Goal: Check status: Check status

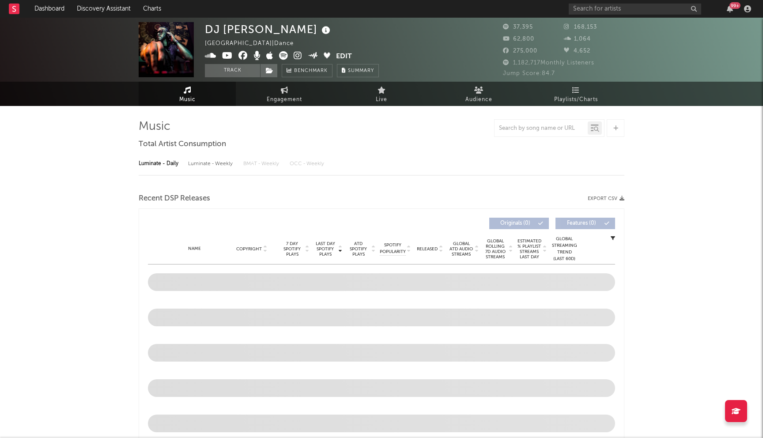
select select "6m"
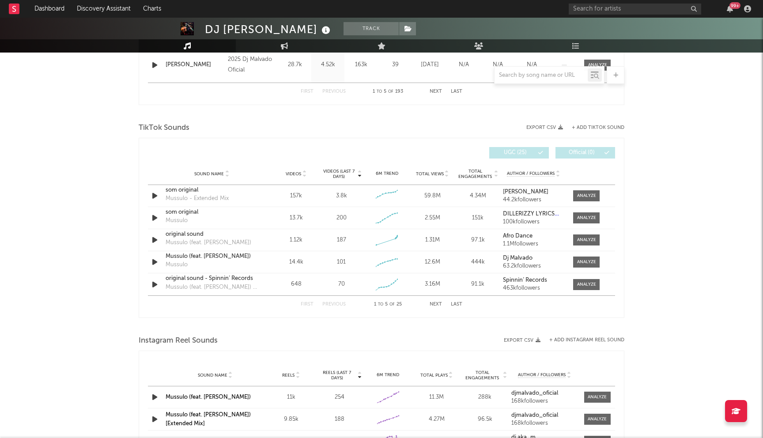
scroll to position [535, 0]
click at [594, 197] on div at bounding box center [586, 195] width 19 height 7
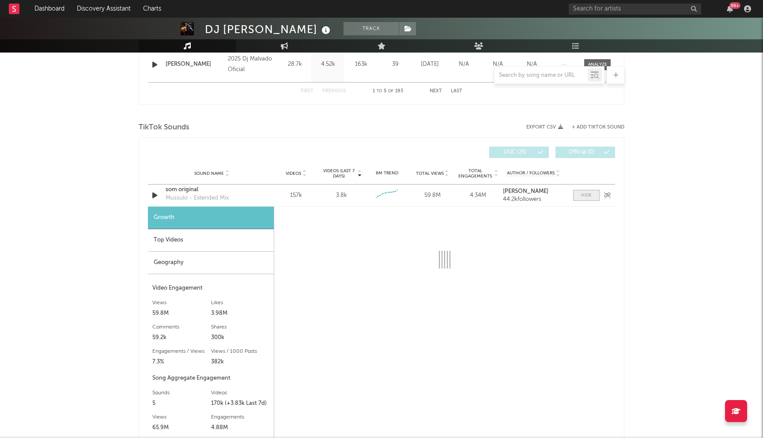
select select "6m"
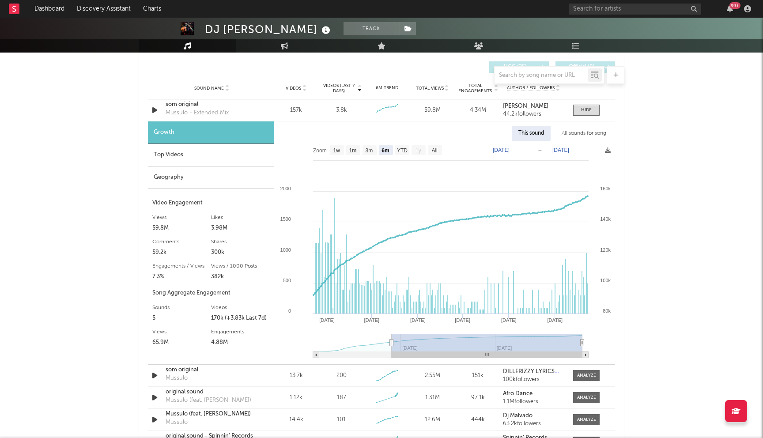
scroll to position [673, 0]
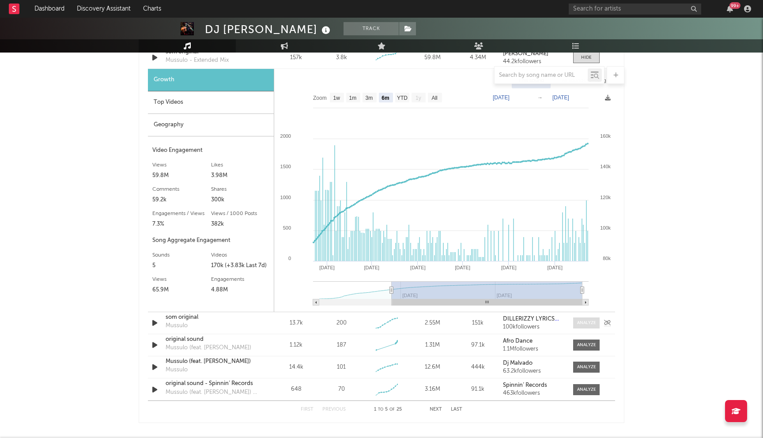
click at [585, 321] on div at bounding box center [586, 323] width 19 height 7
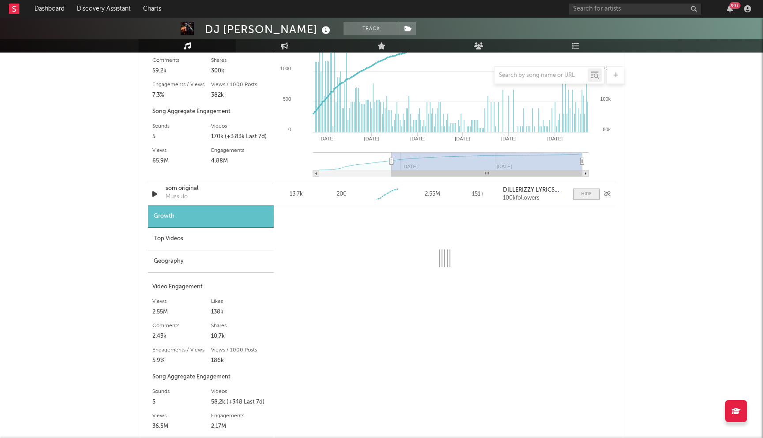
scroll to position [803, 0]
select select "6m"
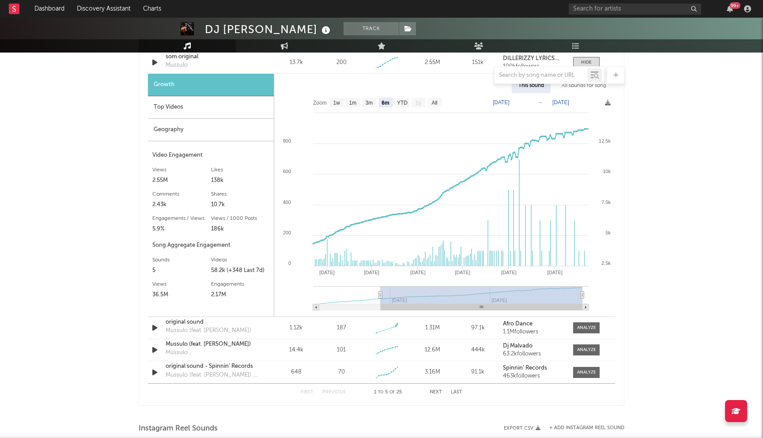
scroll to position [937, 0]
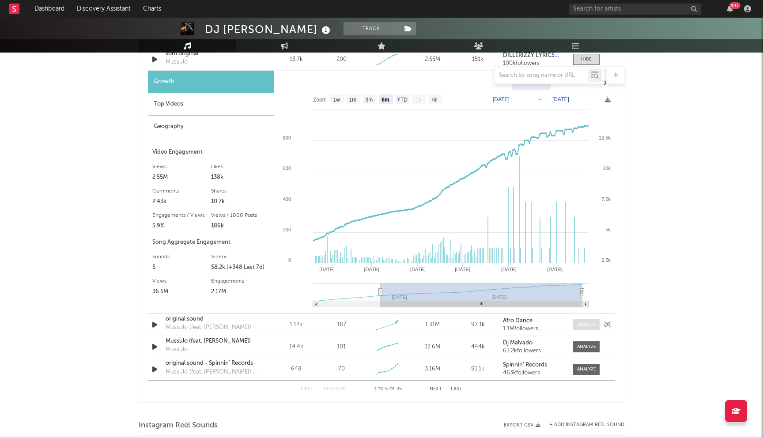
click at [585, 324] on div at bounding box center [586, 324] width 19 height 7
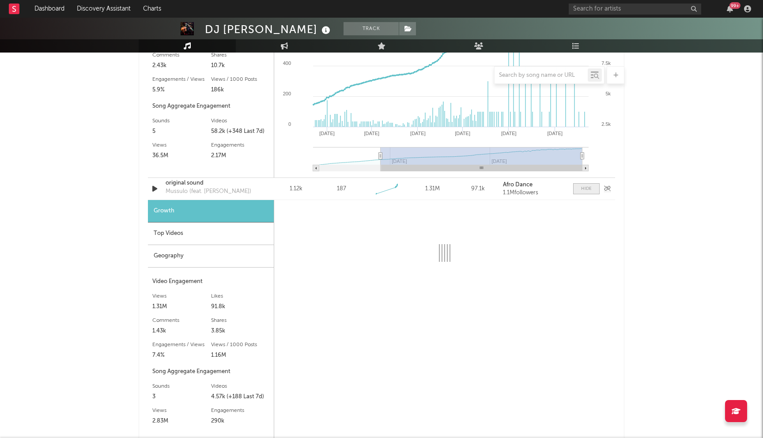
scroll to position [1091, 0]
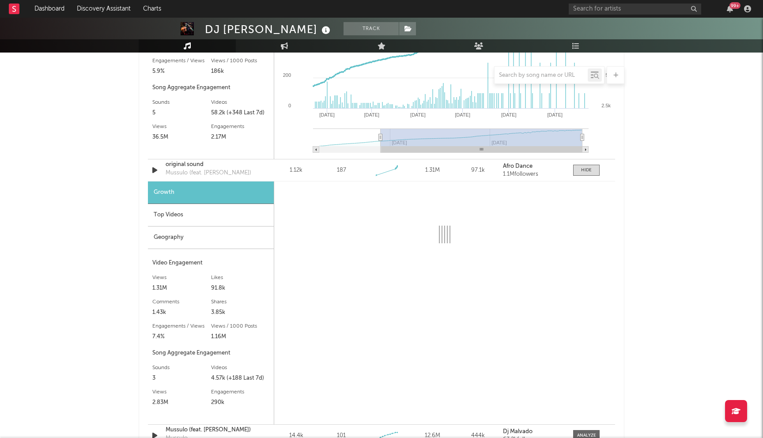
select select "6m"
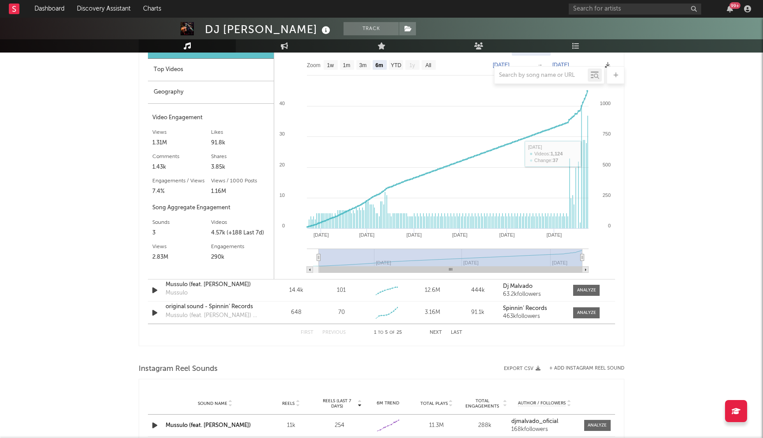
scroll to position [1397, 0]
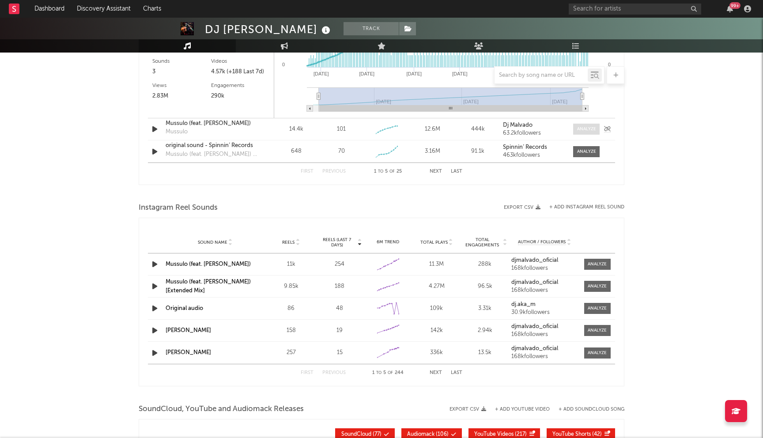
click at [581, 134] on span at bounding box center [586, 129] width 26 height 11
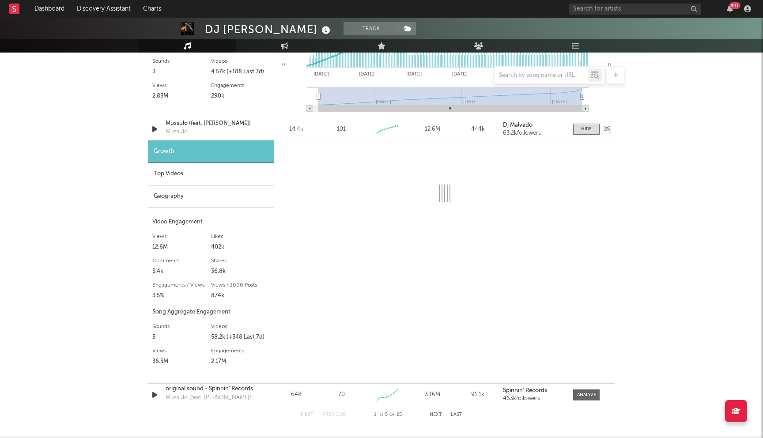
select select "6m"
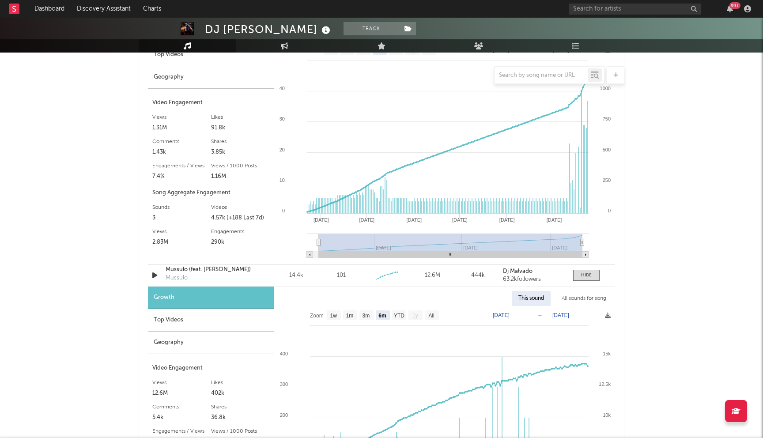
scroll to position [1250, 0]
click at [584, 278] on div at bounding box center [586, 276] width 11 height 7
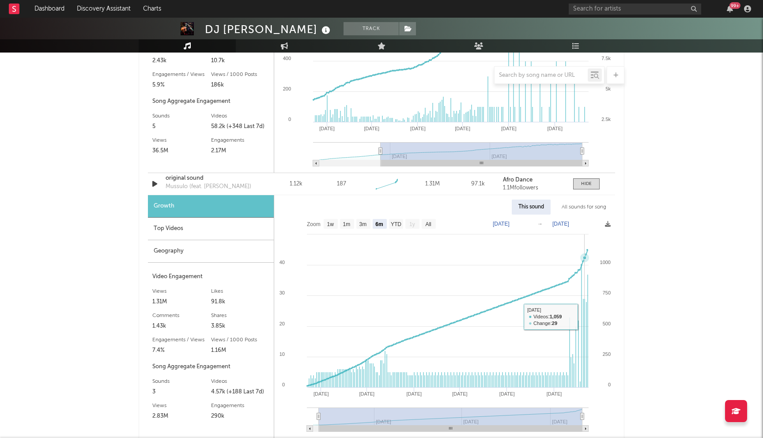
scroll to position [1076, 0]
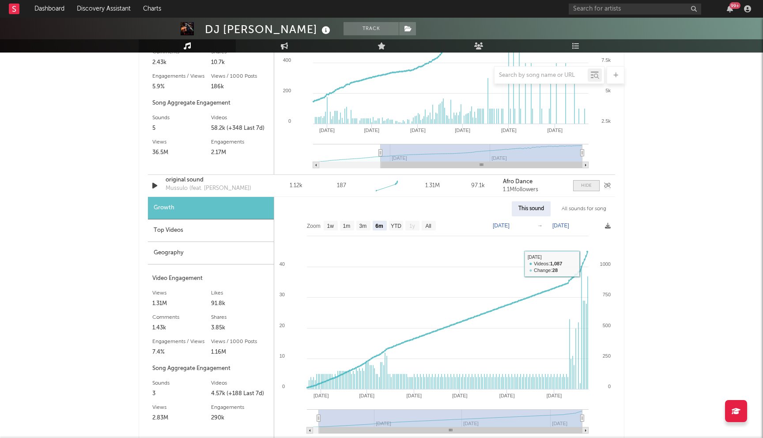
click at [585, 184] on div at bounding box center [586, 185] width 11 height 7
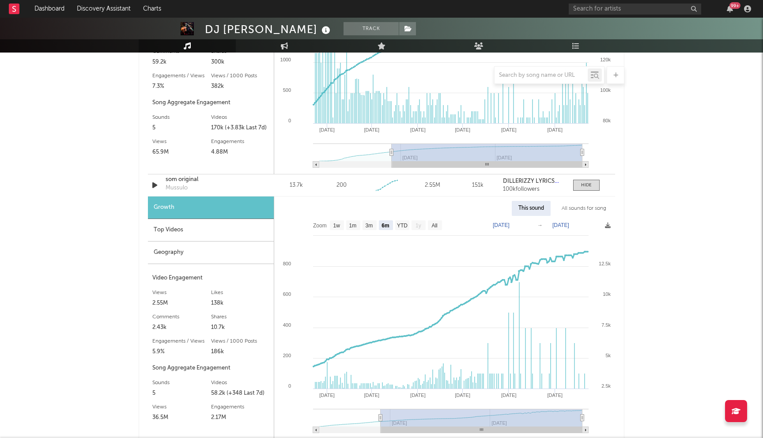
scroll to position [810, 0]
click at [584, 185] on div at bounding box center [586, 186] width 11 height 7
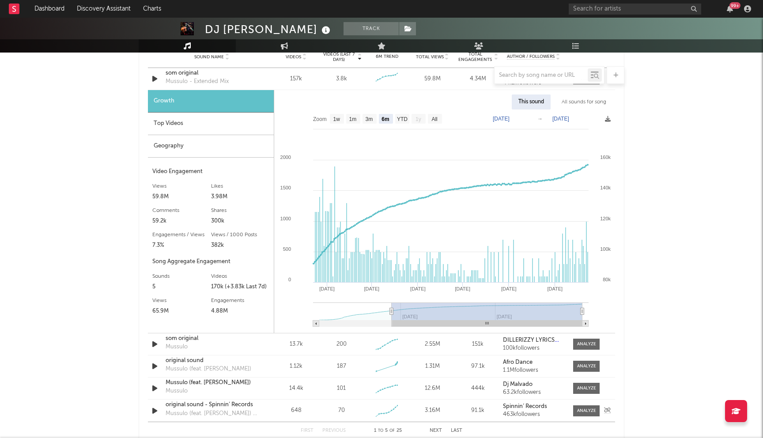
scroll to position [612, 0]
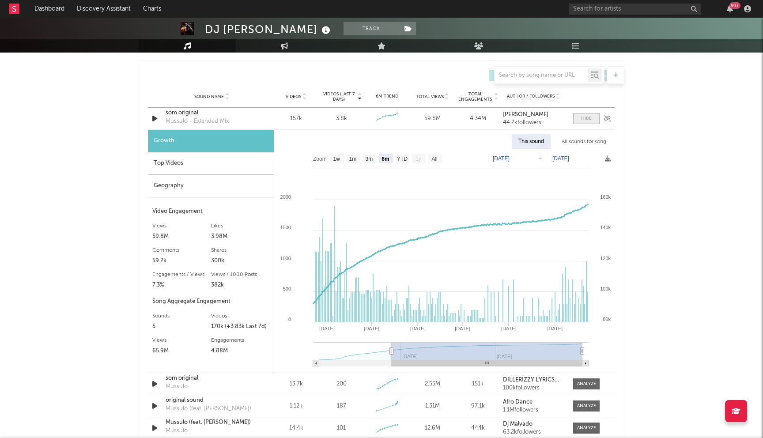
click at [576, 116] on span at bounding box center [586, 118] width 26 height 11
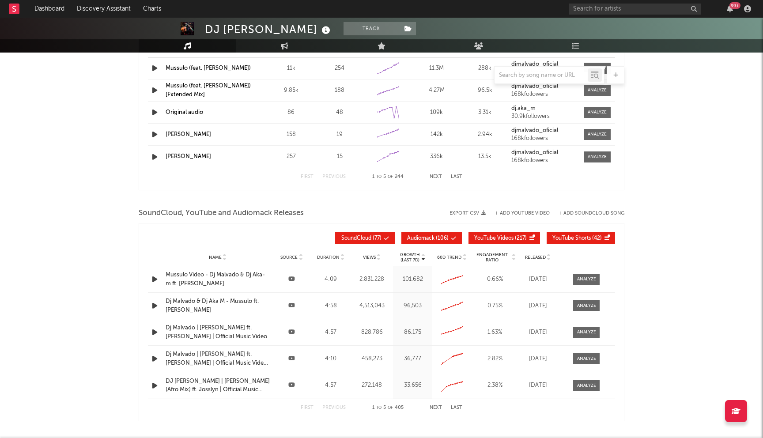
scroll to position [913, 0]
